Goal: Information Seeking & Learning: Check status

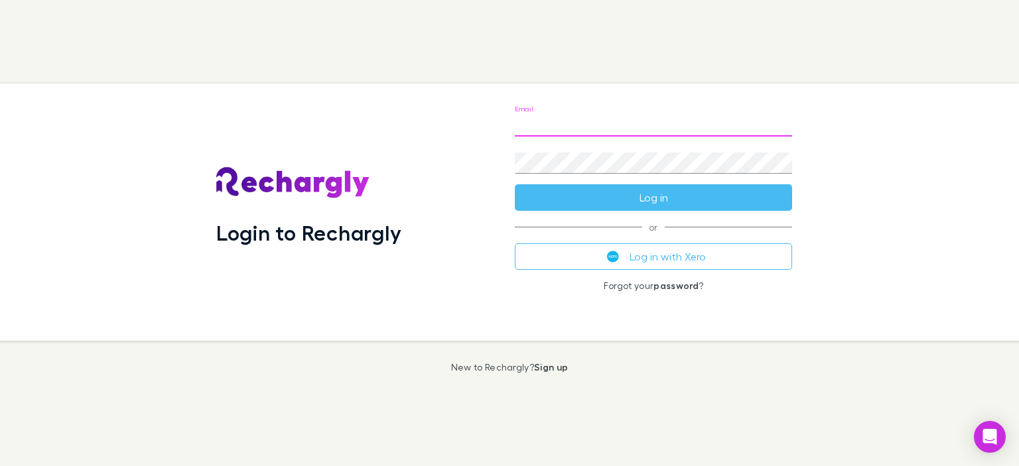
type input "**********"
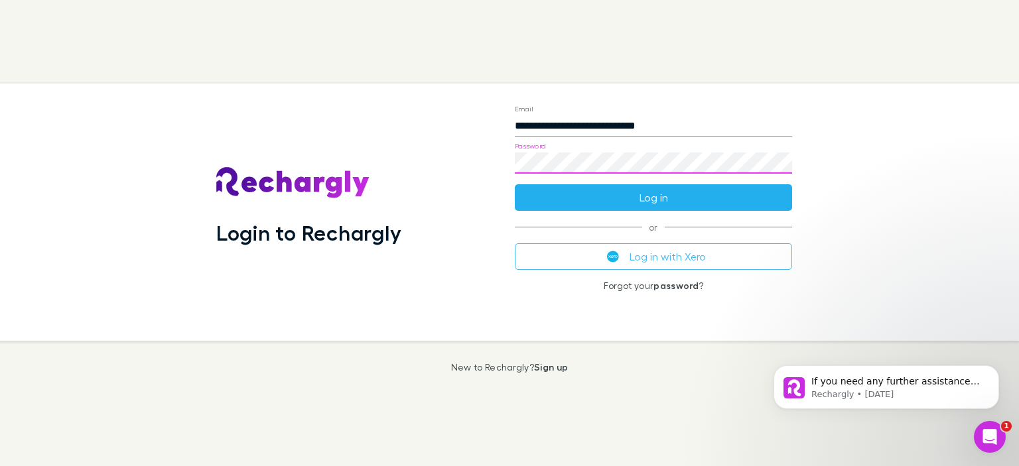
click at [653, 200] on button "Log in" at bounding box center [653, 197] width 277 height 27
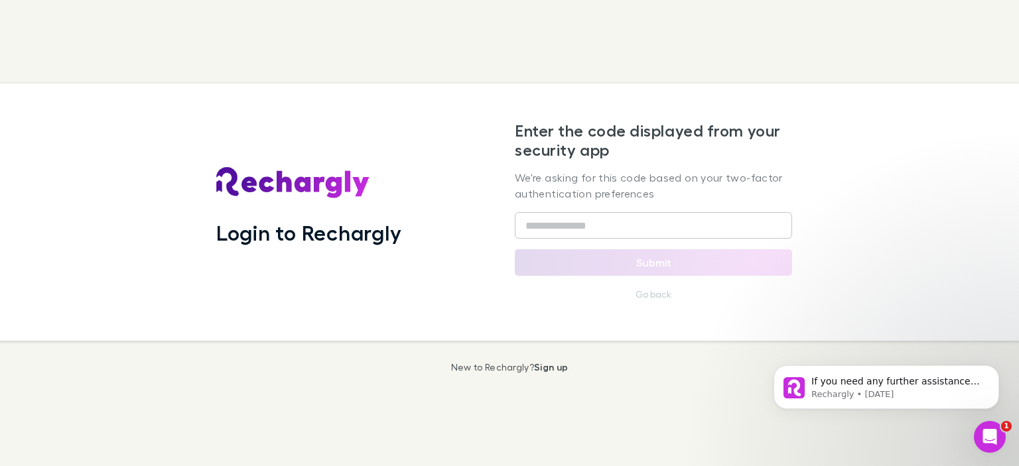
click at [555, 243] on div "Enter the code displayed from your security app We're asking for this code base…" at bounding box center [653, 212] width 277 height 182
click at [549, 225] on input "text" at bounding box center [653, 225] width 277 height 27
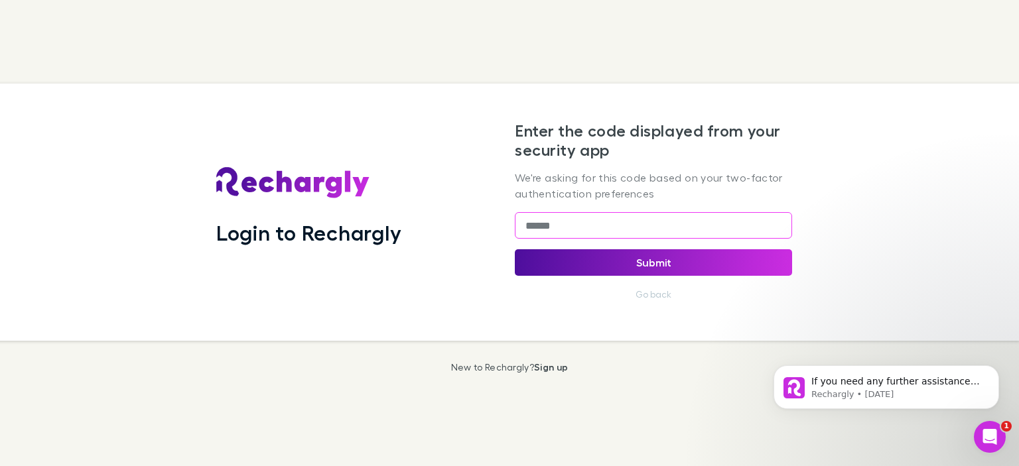
type input "******"
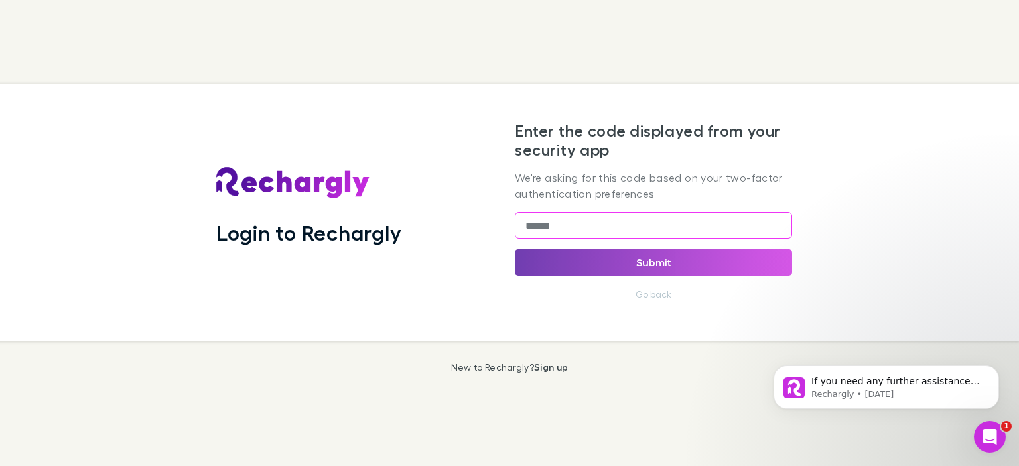
click at [677, 261] on button "Submit" at bounding box center [653, 263] width 277 height 27
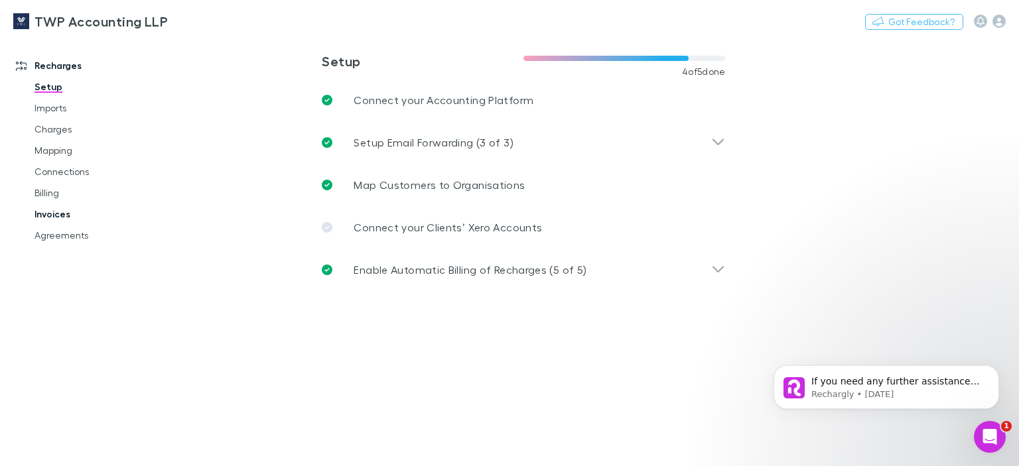
click at [56, 210] on link "Invoices" at bounding box center [97, 214] width 153 height 21
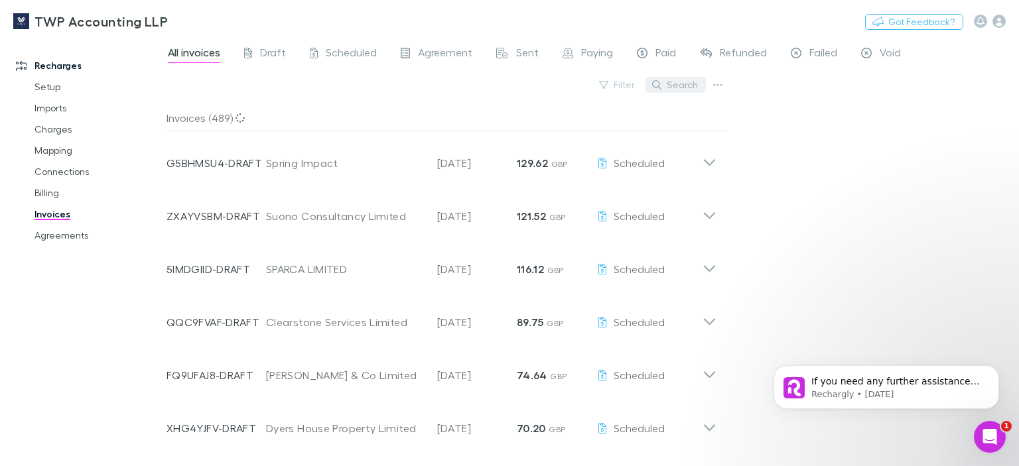
click at [682, 85] on button "Search" at bounding box center [676, 85] width 60 height 16
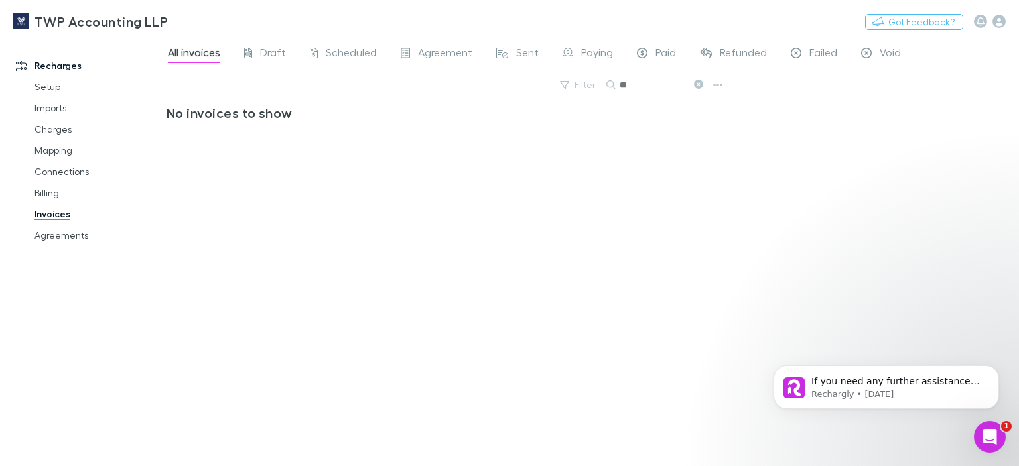
type input "*"
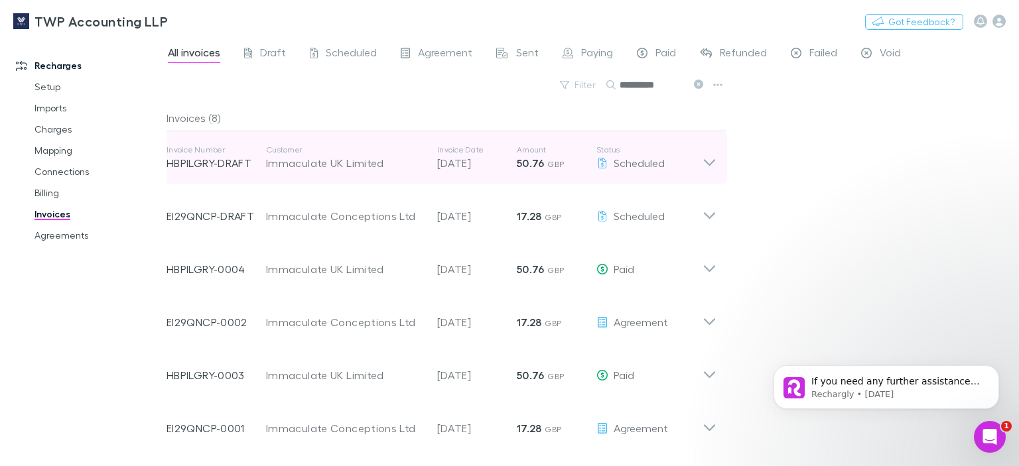
type input "**********"
click at [366, 163] on div "Immaculate UK Limited" at bounding box center [345, 163] width 158 height 16
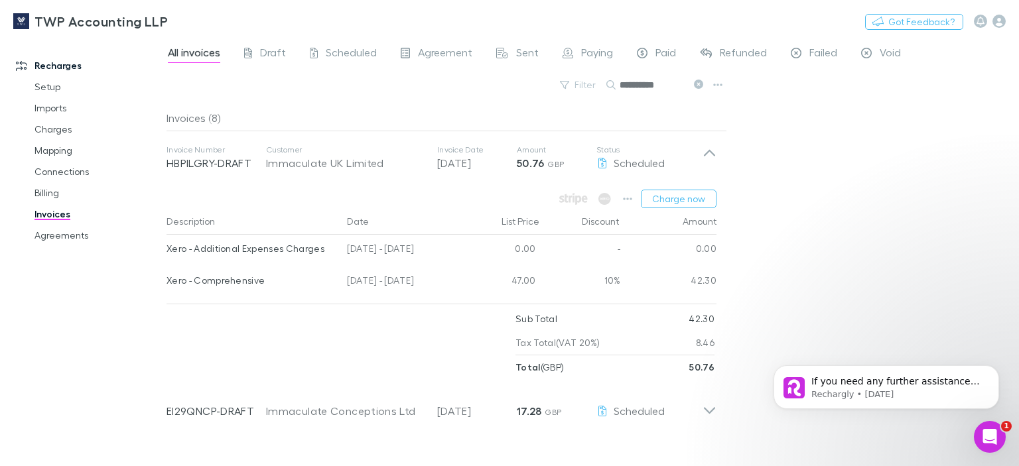
click at [192, 51] on span "All invoices" at bounding box center [194, 54] width 52 height 17
click at [52, 129] on link "Charges" at bounding box center [97, 129] width 153 height 21
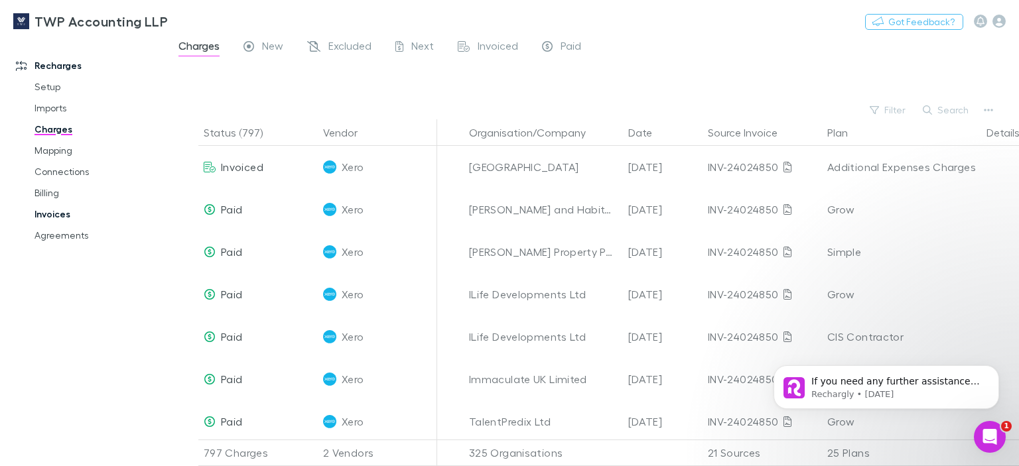
click at [58, 214] on link "Invoices" at bounding box center [97, 214] width 153 height 21
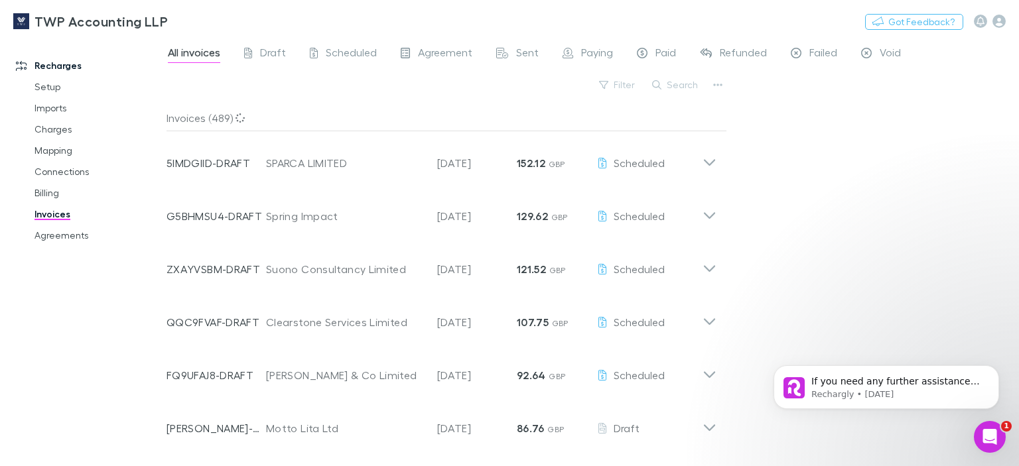
click at [199, 55] on span "All invoices" at bounding box center [194, 54] width 52 height 17
click at [677, 83] on button "Search" at bounding box center [676, 85] width 60 height 16
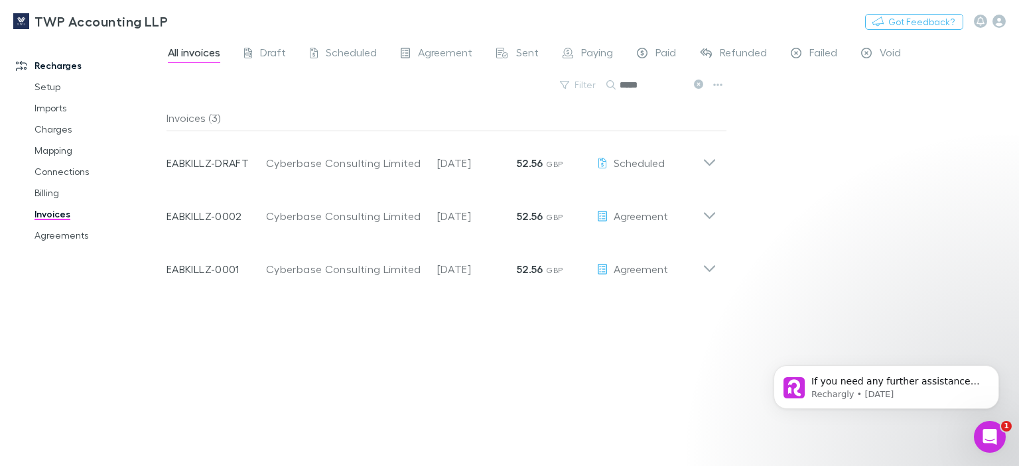
drag, startPoint x: 653, startPoint y: 86, endPoint x: 613, endPoint y: 82, distance: 40.0
click at [613, 82] on div "*****" at bounding box center [657, 85] width 100 height 16
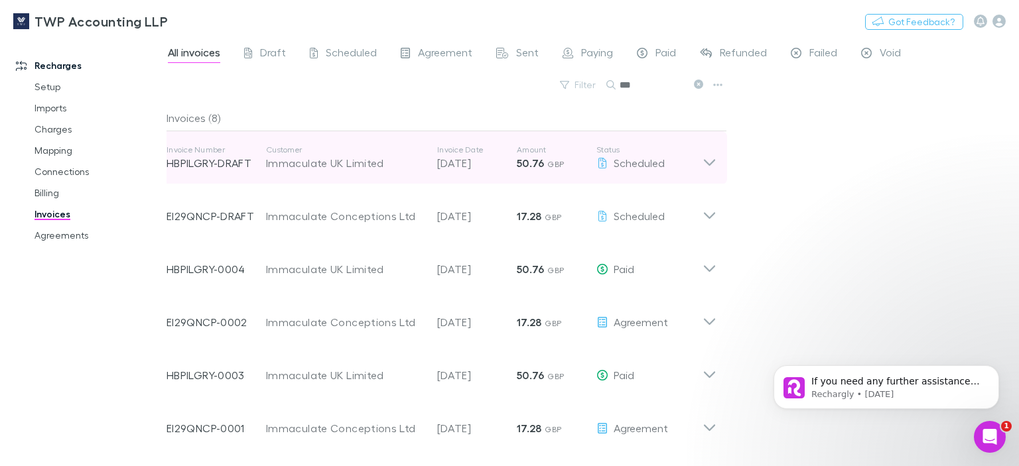
click at [353, 167] on div "Immaculate UK Limited" at bounding box center [345, 163] width 158 height 16
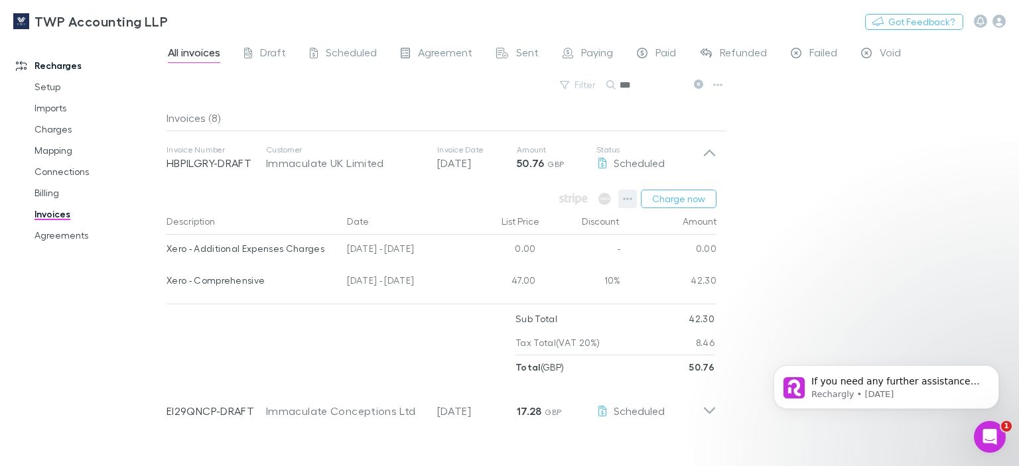
click at [629, 198] on icon "button" at bounding box center [627, 199] width 9 height 3
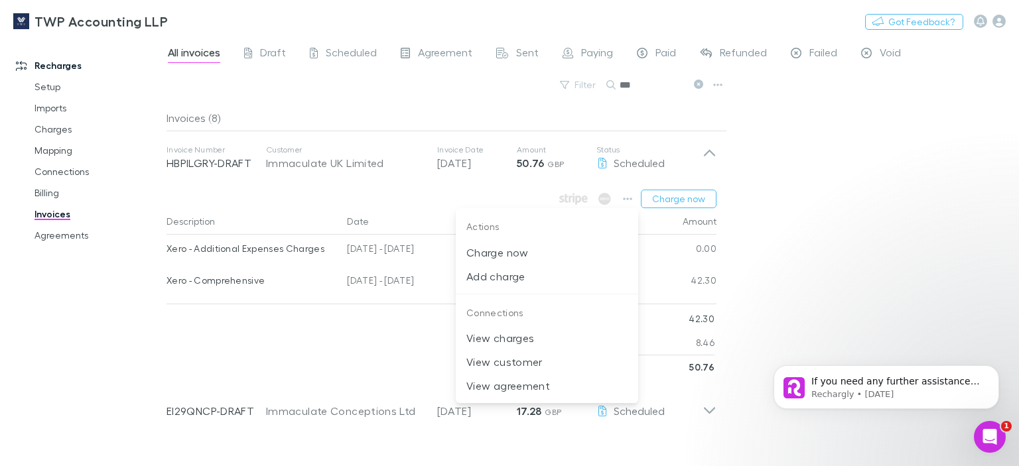
click at [51, 214] on div at bounding box center [509, 233] width 1019 height 466
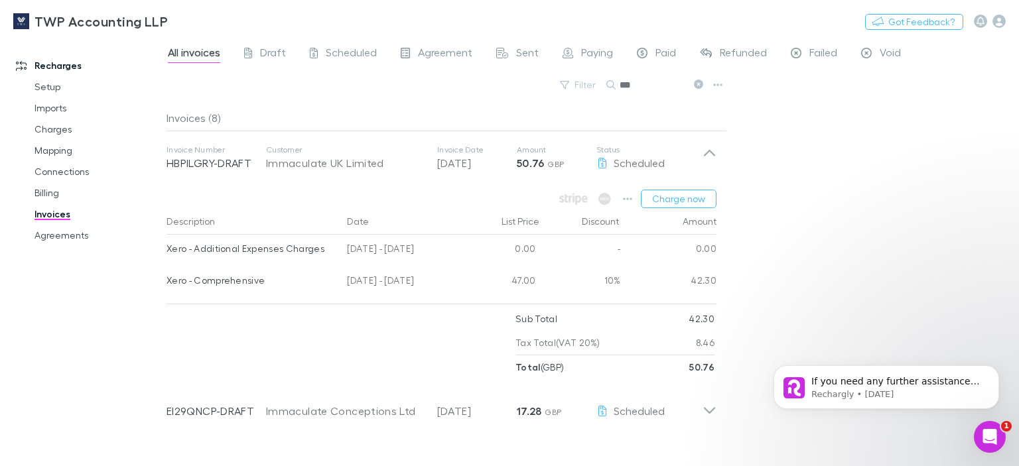
click at [180, 50] on span "All invoices" at bounding box center [194, 54] width 52 height 17
drag, startPoint x: 645, startPoint y: 84, endPoint x: 579, endPoint y: 84, distance: 66.4
click at [579, 84] on div "Filter Search ***" at bounding box center [447, 90] width 561 height 29
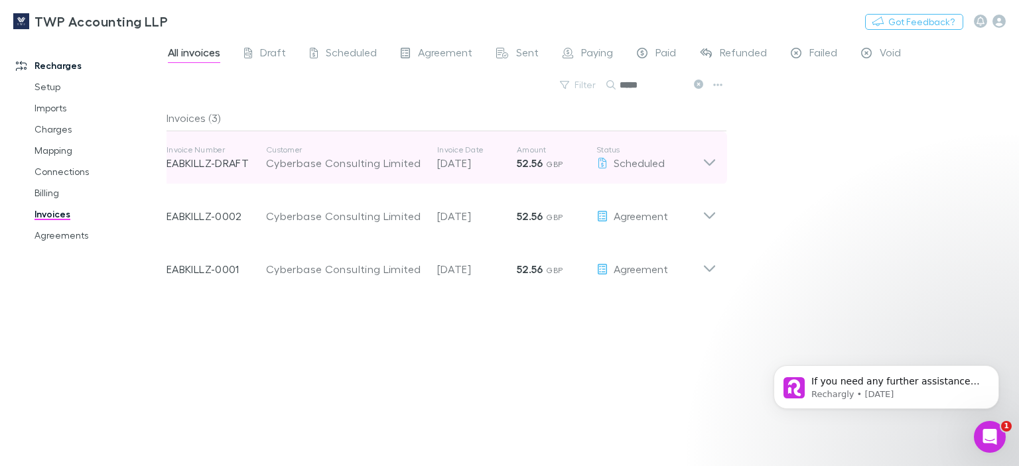
type input "*****"
click at [416, 158] on div "Cyberbase Consulting Limited" at bounding box center [345, 163] width 158 height 16
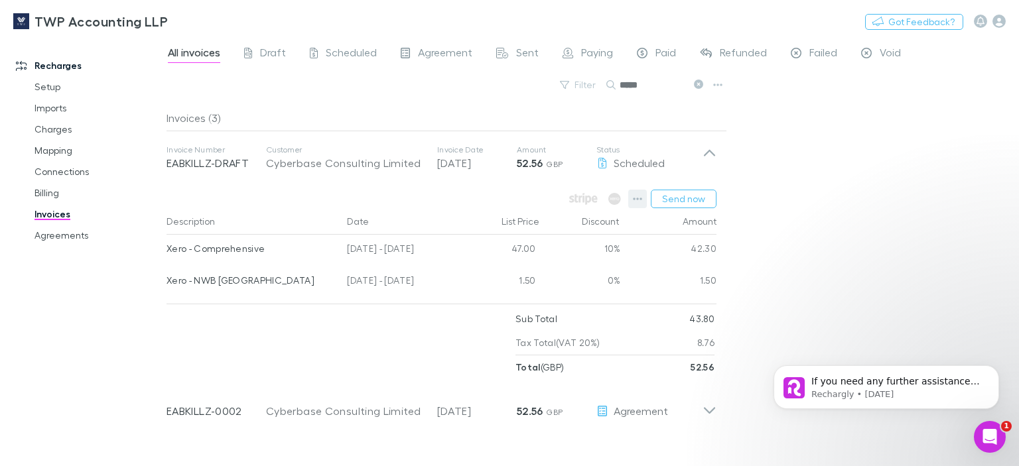
click at [642, 198] on icon "button" at bounding box center [637, 199] width 9 height 3
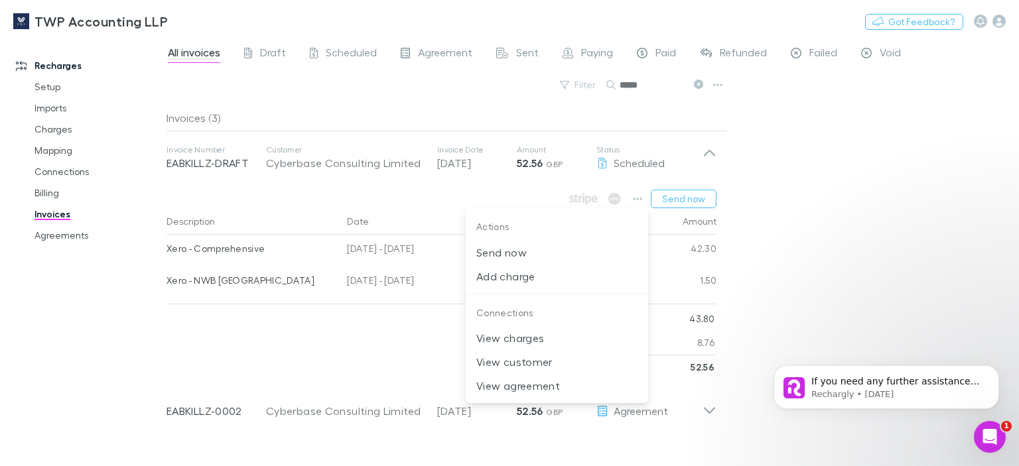
click at [53, 217] on div at bounding box center [509, 233] width 1019 height 466
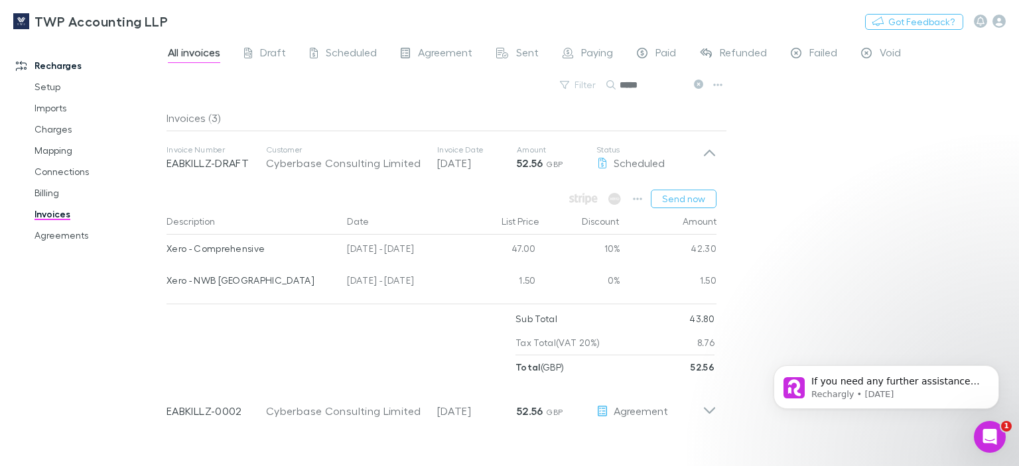
click at [207, 54] on span "All invoices" at bounding box center [194, 54] width 52 height 17
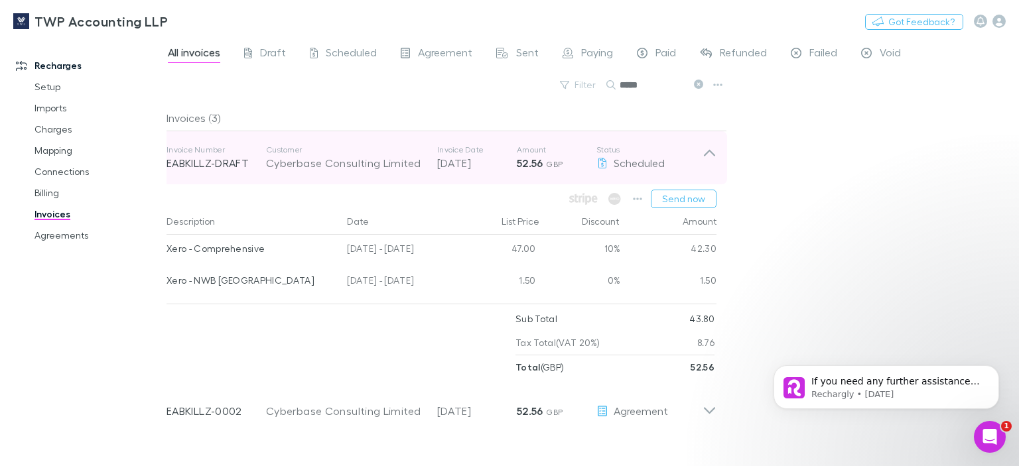
click at [707, 149] on icon at bounding box center [710, 158] width 14 height 27
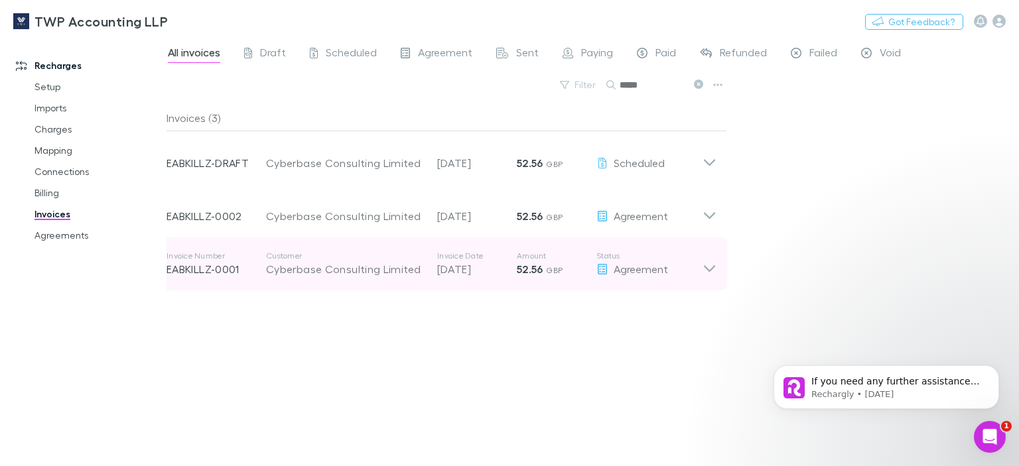
click at [354, 272] on div "Cyberbase Consulting Limited" at bounding box center [345, 269] width 158 height 16
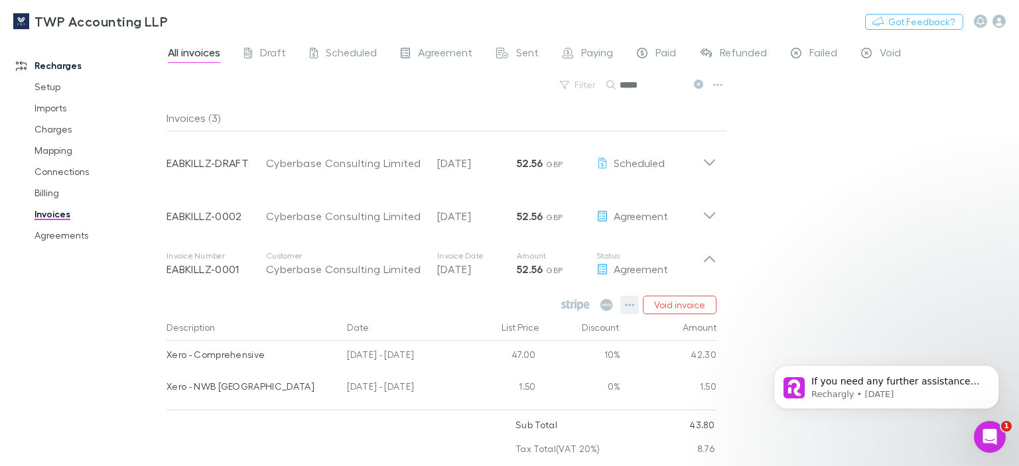
click at [630, 306] on icon "button" at bounding box center [629, 305] width 9 height 3
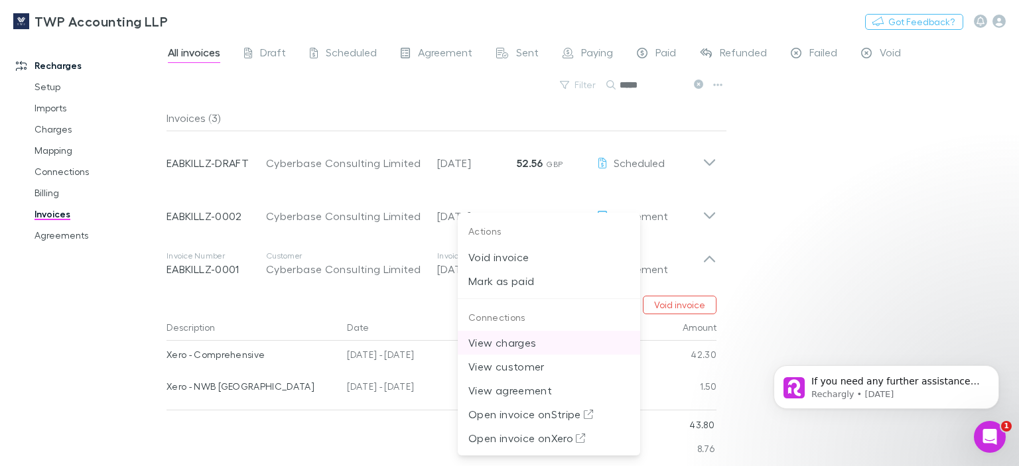
click at [520, 346] on p "View charges" at bounding box center [548, 343] width 161 height 16
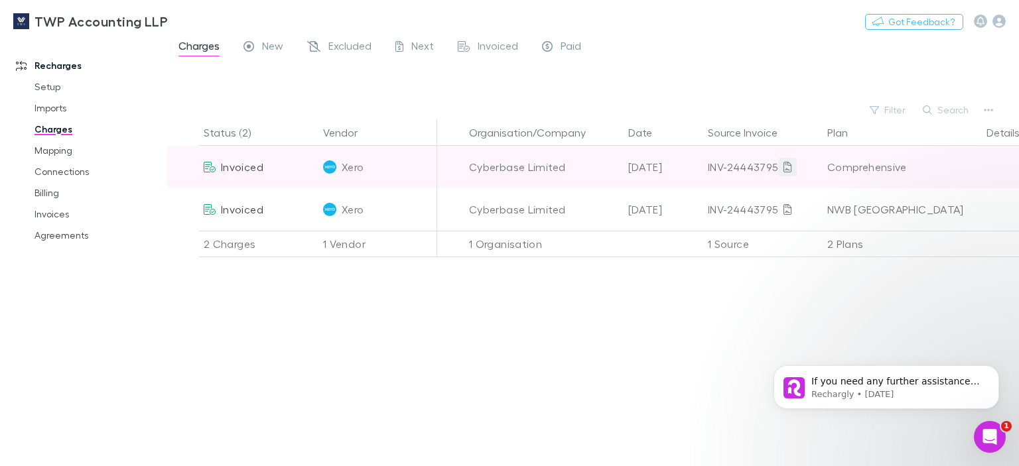
click at [784, 165] on icon at bounding box center [788, 167] width 8 height 11
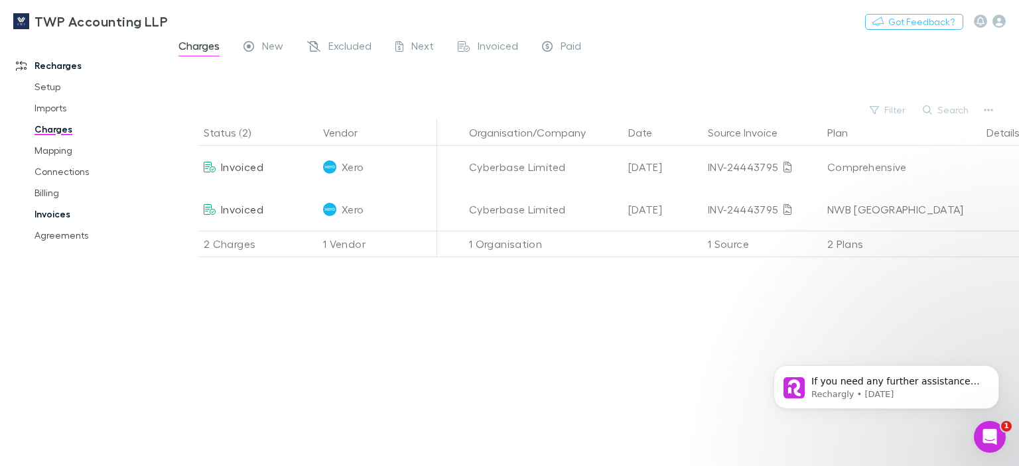
click at [47, 212] on link "Invoices" at bounding box center [97, 214] width 153 height 21
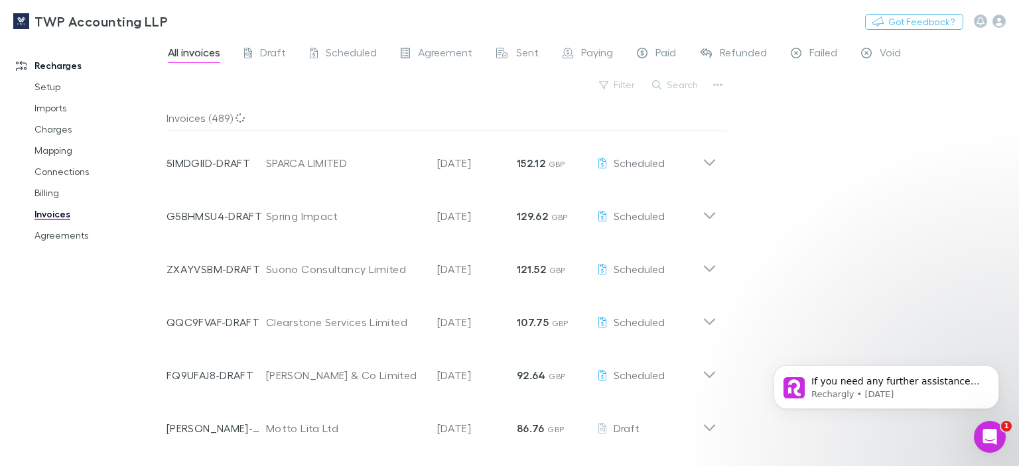
click at [194, 51] on span "All invoices" at bounding box center [194, 54] width 52 height 17
click at [681, 86] on button "Search" at bounding box center [676, 85] width 60 height 16
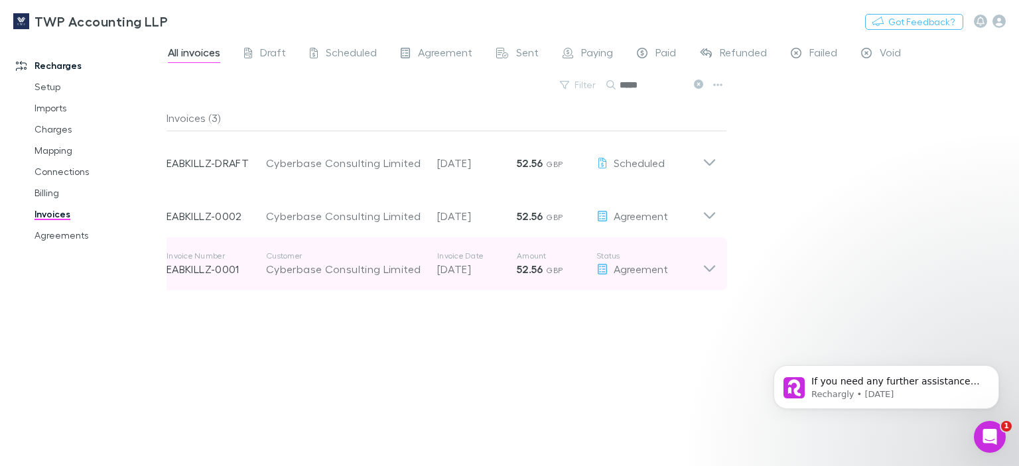
type input "*****"
click at [375, 267] on div "Cyberbase Consulting Limited" at bounding box center [345, 269] width 158 height 16
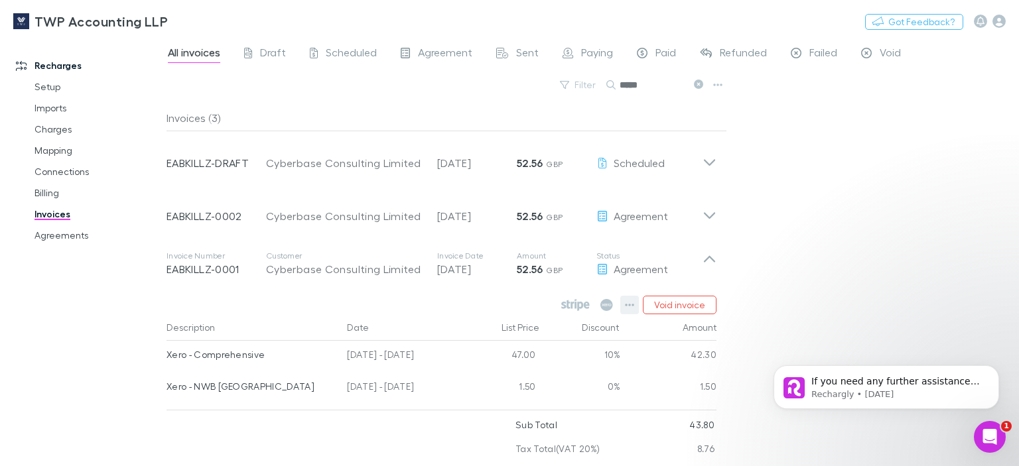
click at [630, 304] on icon "button" at bounding box center [629, 305] width 9 height 11
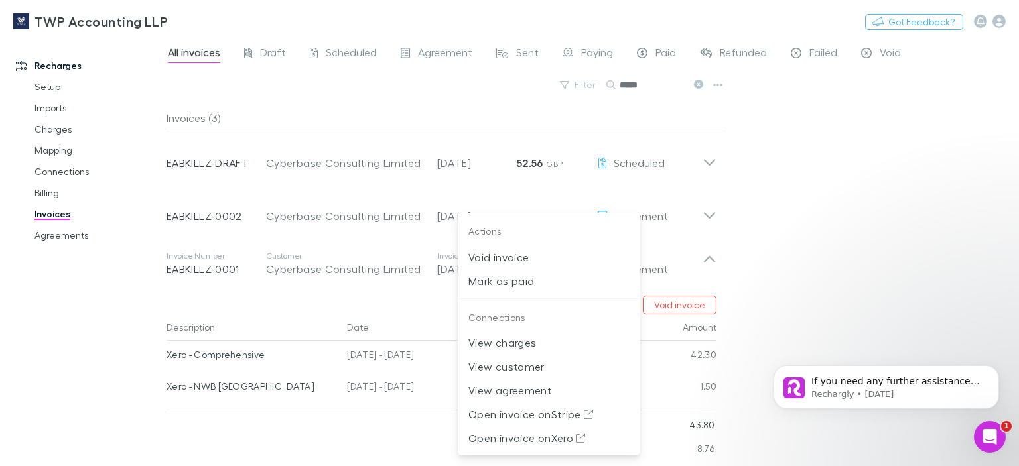
click at [998, 21] on div at bounding box center [509, 233] width 1019 height 466
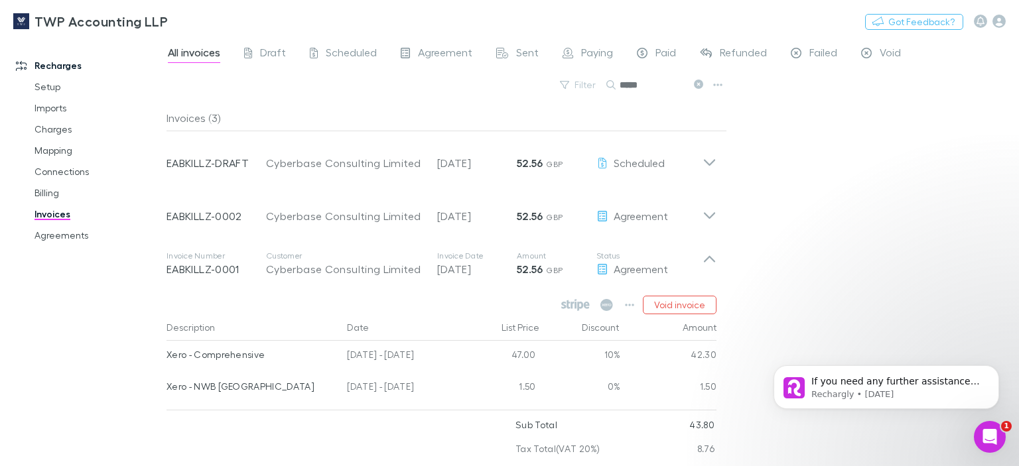
click at [998, 21] on icon "button" at bounding box center [999, 21] width 13 height 13
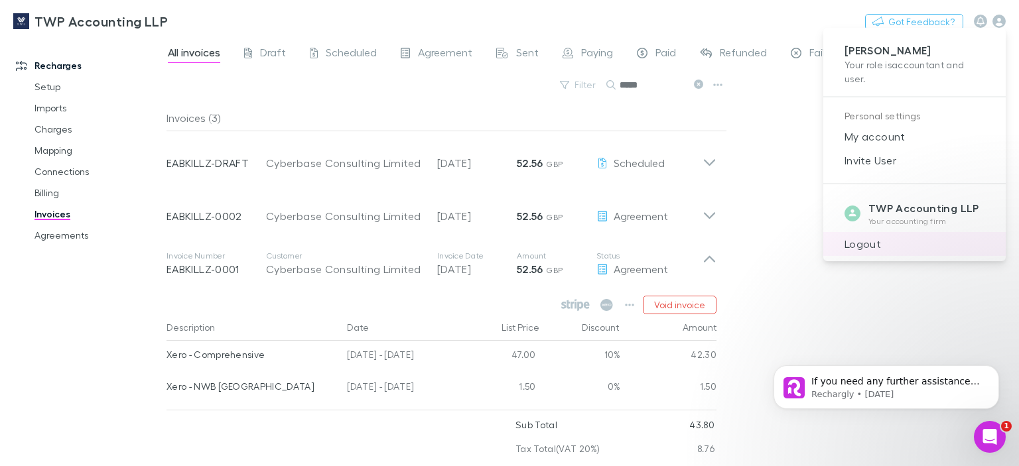
click at [865, 248] on span "Logout" at bounding box center [914, 244] width 161 height 16
